Goal: Task Accomplishment & Management: Complete application form

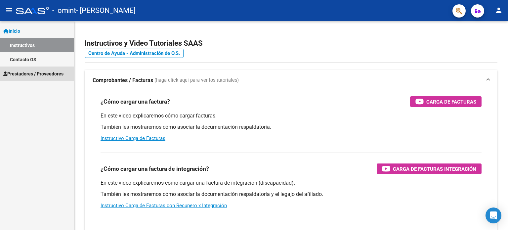
click at [42, 73] on span "Prestadores / Proveedores" at bounding box center [33, 73] width 60 height 7
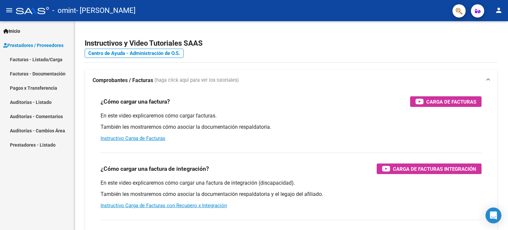
click at [45, 58] on link "Facturas - Listado/Carga" at bounding box center [37, 59] width 74 height 14
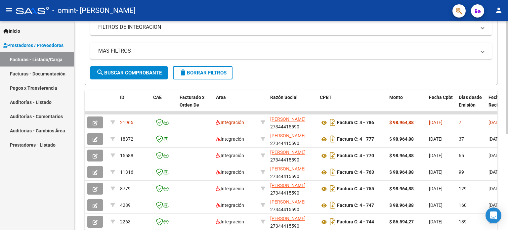
scroll to position [119, 0]
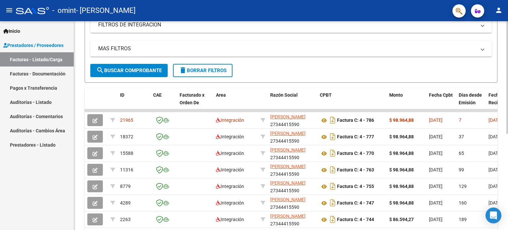
click at [508, 182] on div at bounding box center [508, 143] width 2 height 113
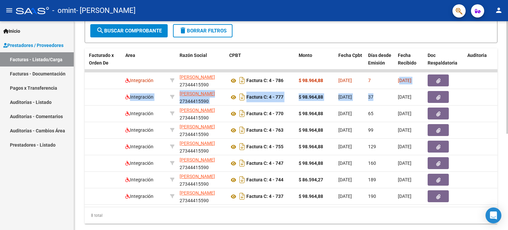
scroll to position [178, 0]
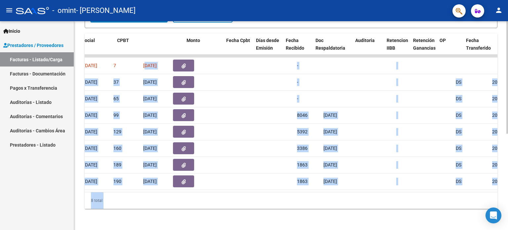
drag, startPoint x: 491, startPoint y: 123, endPoint x: 508, endPoint y: 139, distance: 23.2
click at [508, 139] on div "Video tutorial PRESTADORES -> Listado de CPBTs Emitidos por Prestadores / Prove…" at bounding box center [292, 38] width 436 height 383
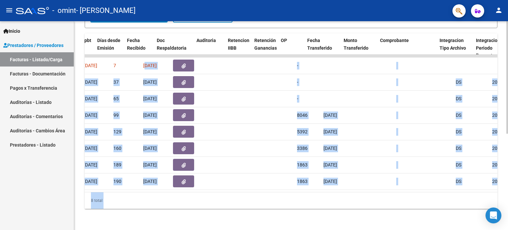
scroll to position [0, 361]
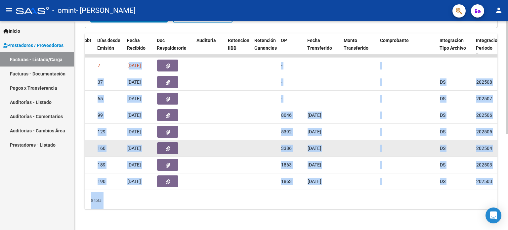
click at [389, 140] on datatable-body-cell at bounding box center [408, 148] width 60 height 16
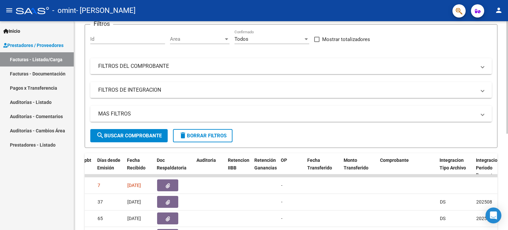
scroll to position [54, 0]
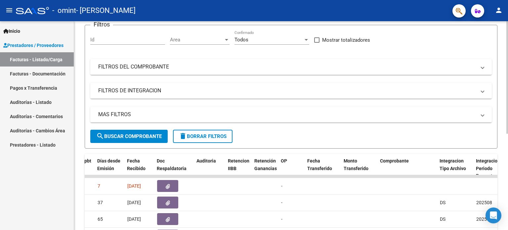
click at [503, 62] on div "Video tutorial PRESTADORES -> Listado de CPBTs Emitidos por Prestadores / Prove…" at bounding box center [292, 159] width 436 height 383
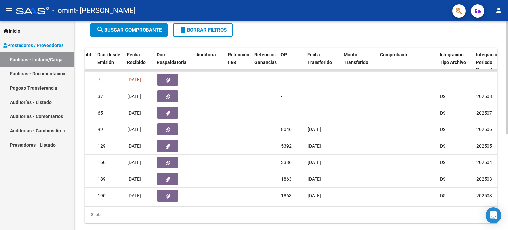
scroll to position [161, 0]
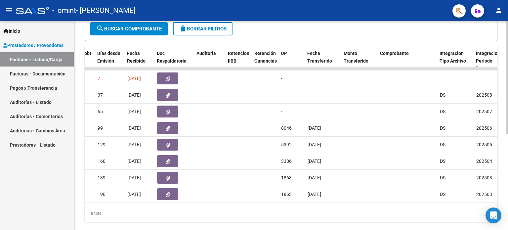
click at [508, 139] on div at bounding box center [508, 166] width 2 height 113
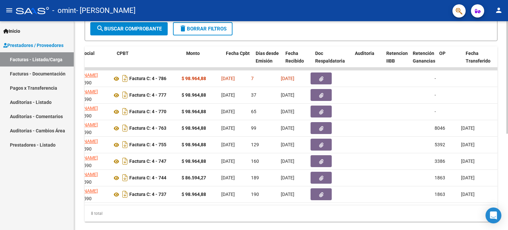
scroll to position [0, 0]
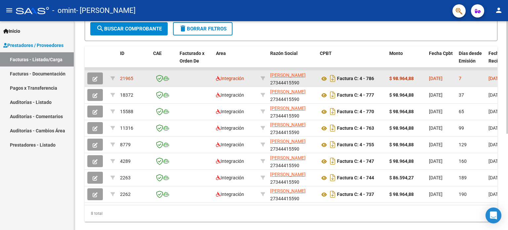
click at [94, 78] on icon "button" at bounding box center [95, 78] width 5 height 5
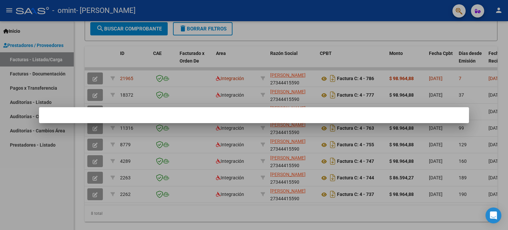
click at [36, 62] on div at bounding box center [254, 115] width 508 height 230
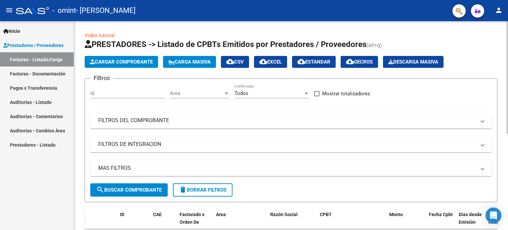
click at [499, 22] on div "Video tutorial PRESTADORES -> Listado de CPBTs Emitidos por Prestadores / Prove…" at bounding box center [292, 212] width 436 height 383
click at [104, 64] on span "Cargar Comprobante" at bounding box center [121, 62] width 63 height 6
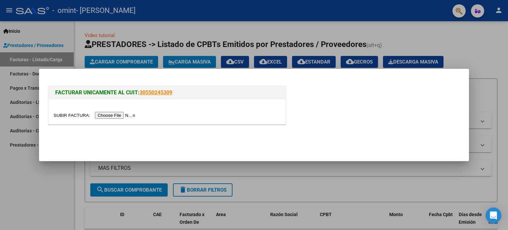
click at [116, 115] on input "file" at bounding box center [96, 115] width 84 height 7
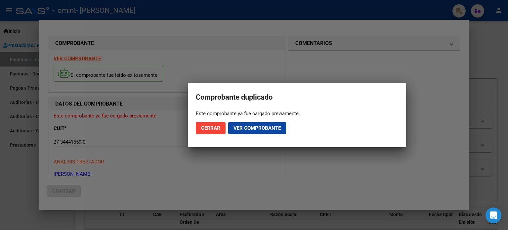
click at [265, 48] on div at bounding box center [254, 115] width 508 height 230
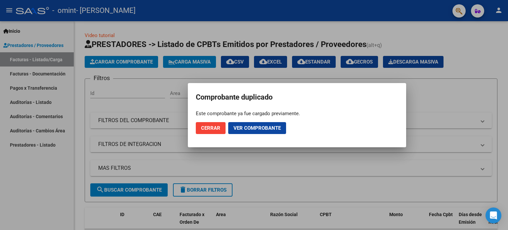
click at [217, 126] on span "Cerrar" at bounding box center [210, 128] width 19 height 6
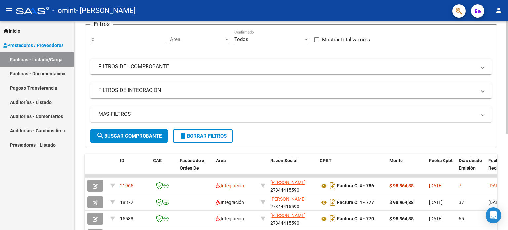
scroll to position [88, 0]
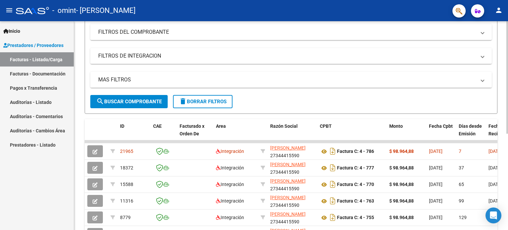
click at [508, 166] on div at bounding box center [508, 126] width 2 height 113
drag, startPoint x: 429, startPoint y: 141, endPoint x: 476, endPoint y: 136, distance: 47.3
click at [476, 136] on div "ID CAE Facturado x Orden De Area Razón Social CPBT Monto Fecha Cpbt Días desde …" at bounding box center [291, 206] width 413 height 175
drag, startPoint x: 475, startPoint y: 141, endPoint x: 508, endPoint y: 136, distance: 33.2
click at [508, 136] on div "Video tutorial PRESTADORES -> Listado de CPBTs Emitidos por Prestadores / Prove…" at bounding box center [292, 124] width 436 height 383
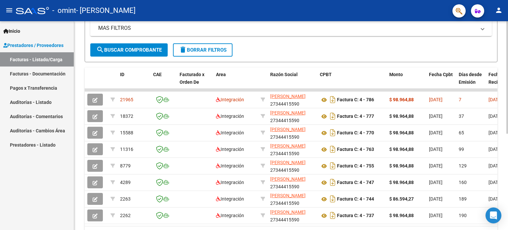
scroll to position [178, 0]
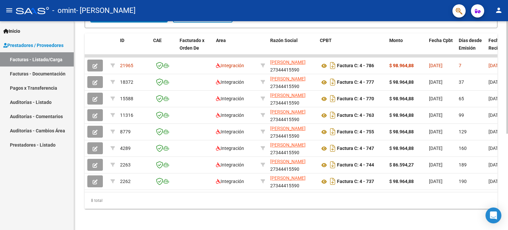
click at [505, 225] on div "Video tutorial PRESTADORES -> Listado de CPBTs Emitidos por Prestadores / Prove…" at bounding box center [292, 38] width 436 height 383
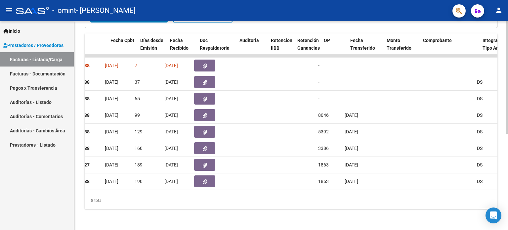
scroll to position [0, 316]
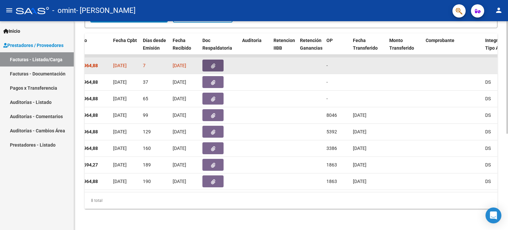
click at [213, 64] on icon "button" at bounding box center [213, 66] width 4 height 5
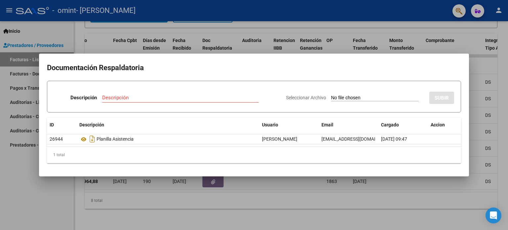
click at [474, 40] on div at bounding box center [254, 115] width 508 height 230
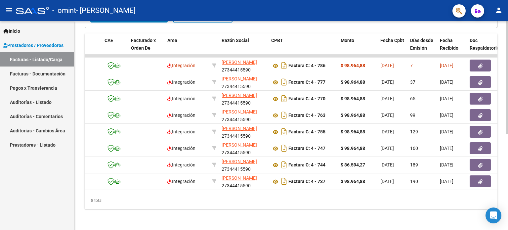
scroll to position [0, 0]
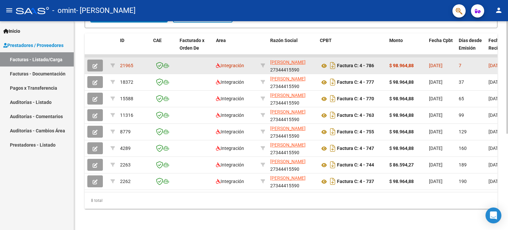
click at [127, 62] on div "21965" at bounding box center [134, 66] width 28 height 8
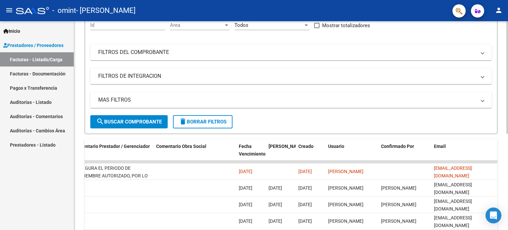
scroll to position [66, 0]
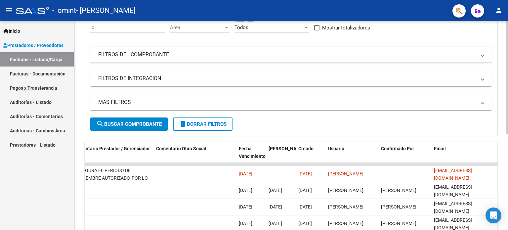
click at [505, 95] on div "Video tutorial PRESTADORES -> Listado de CPBTs Emitidos por Prestadores / Prove…" at bounding box center [292, 146] width 436 height 383
